Goal: Task Accomplishment & Management: Use online tool/utility

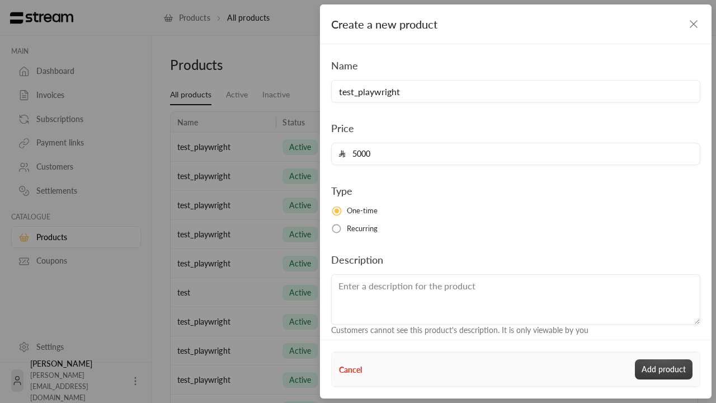
type input "5000"
click at [664, 369] on button "Add product" at bounding box center [664, 369] width 58 height 20
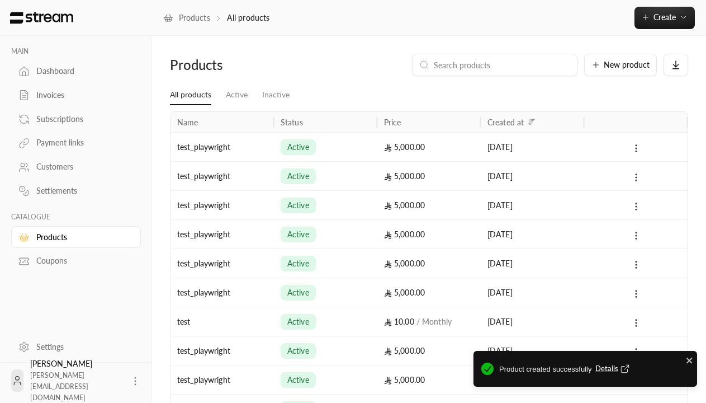
click at [613, 368] on span "Details" at bounding box center [614, 368] width 37 height 11
